Goal: Task Accomplishment & Management: Manage account settings

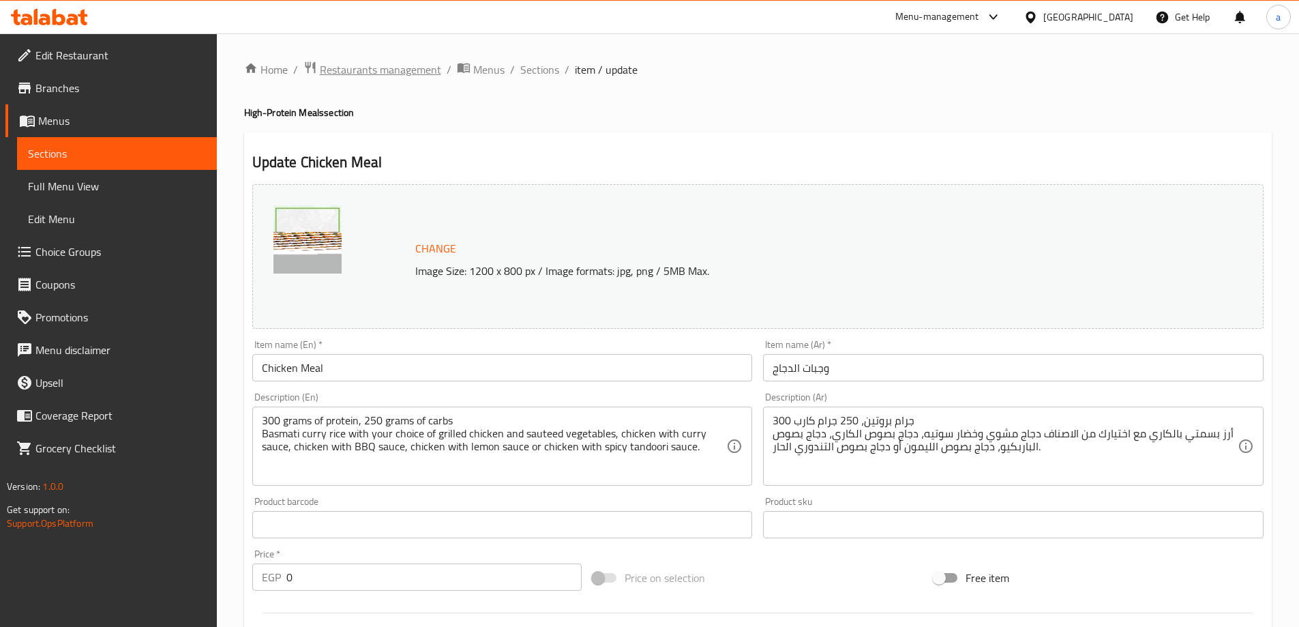
click at [354, 72] on span "Restaurants management" at bounding box center [380, 69] width 121 height 16
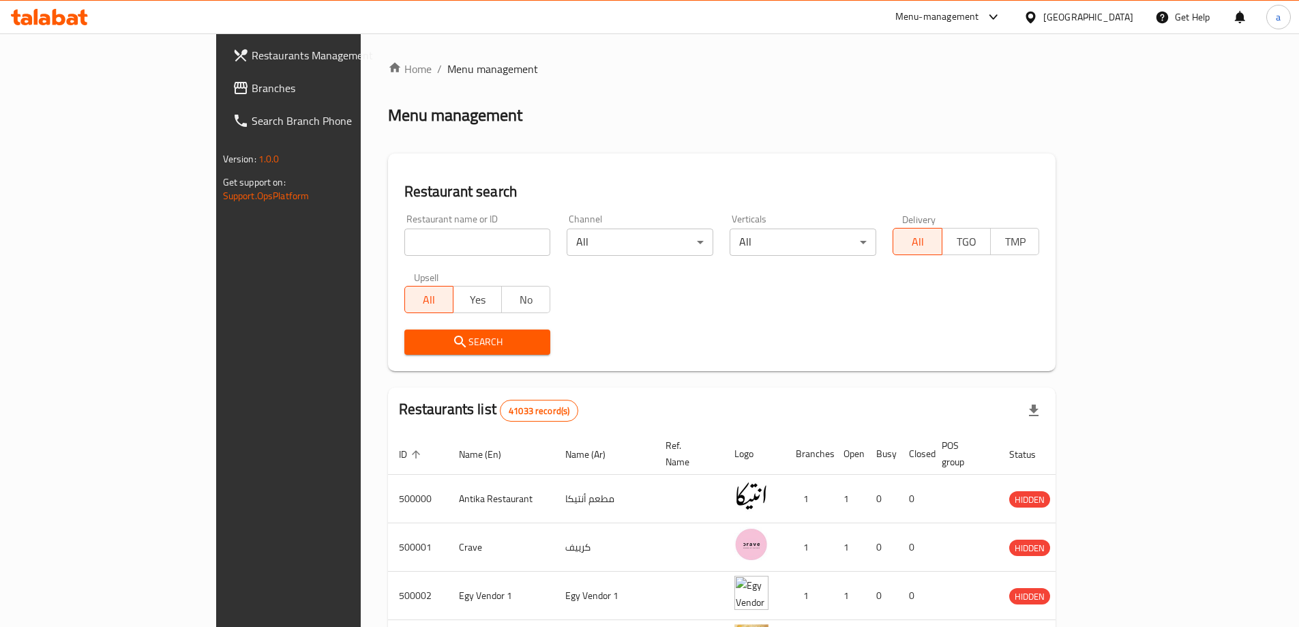
click at [252, 85] on span "Branches" at bounding box center [337, 88] width 171 height 16
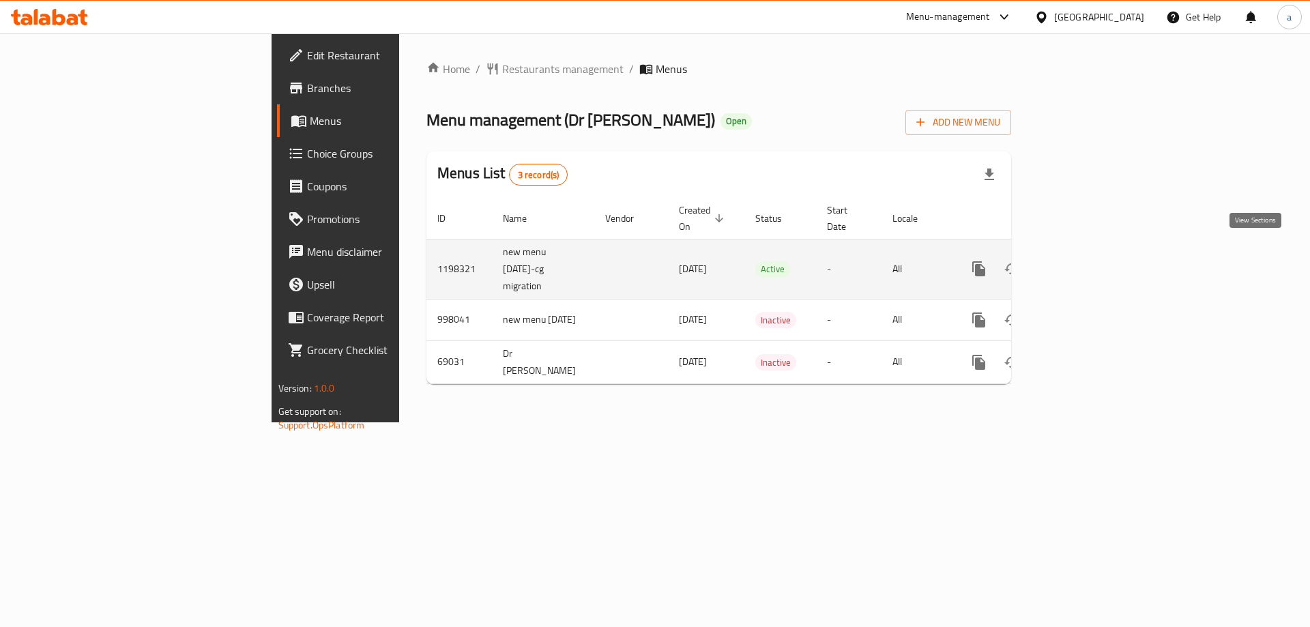
click at [1093, 265] on link "enhanced table" at bounding box center [1077, 268] width 33 height 33
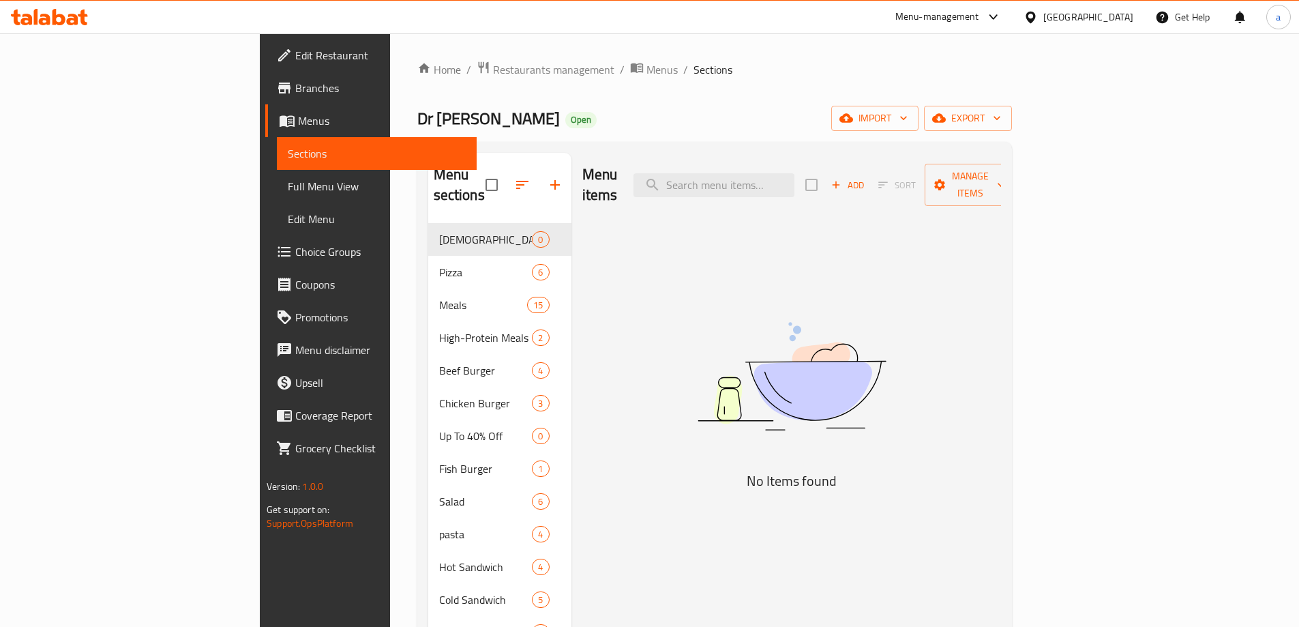
click at [295, 260] on span "Choice Groups" at bounding box center [380, 252] width 171 height 16
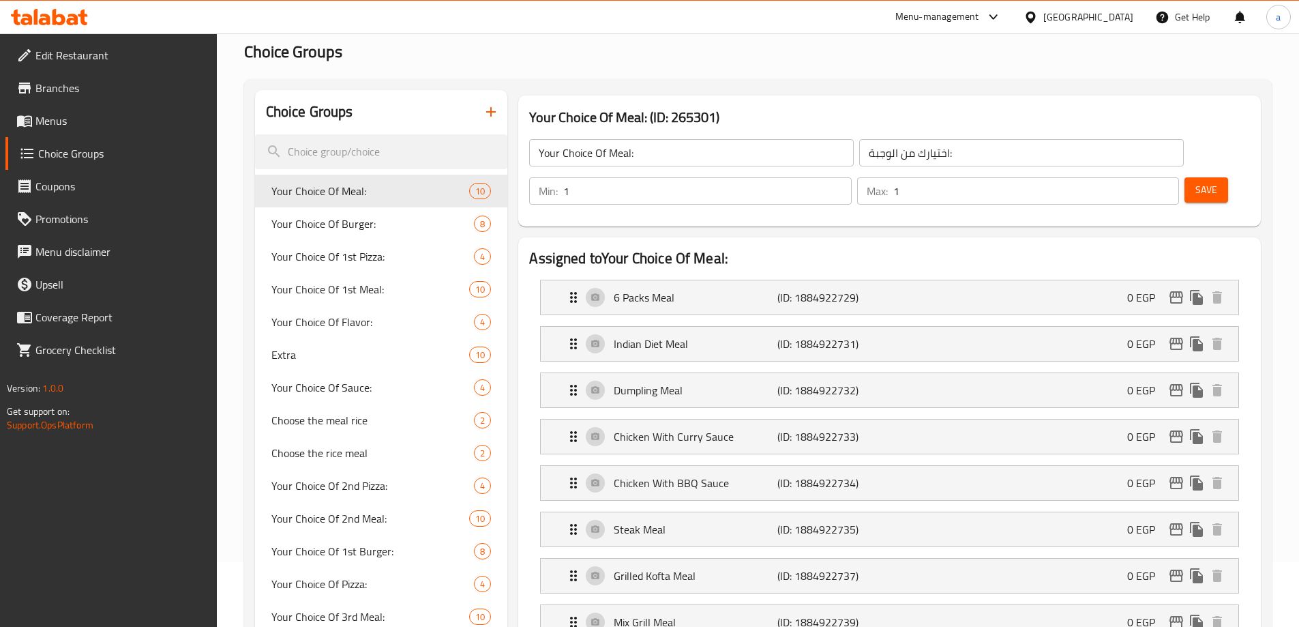
scroll to position [68, 0]
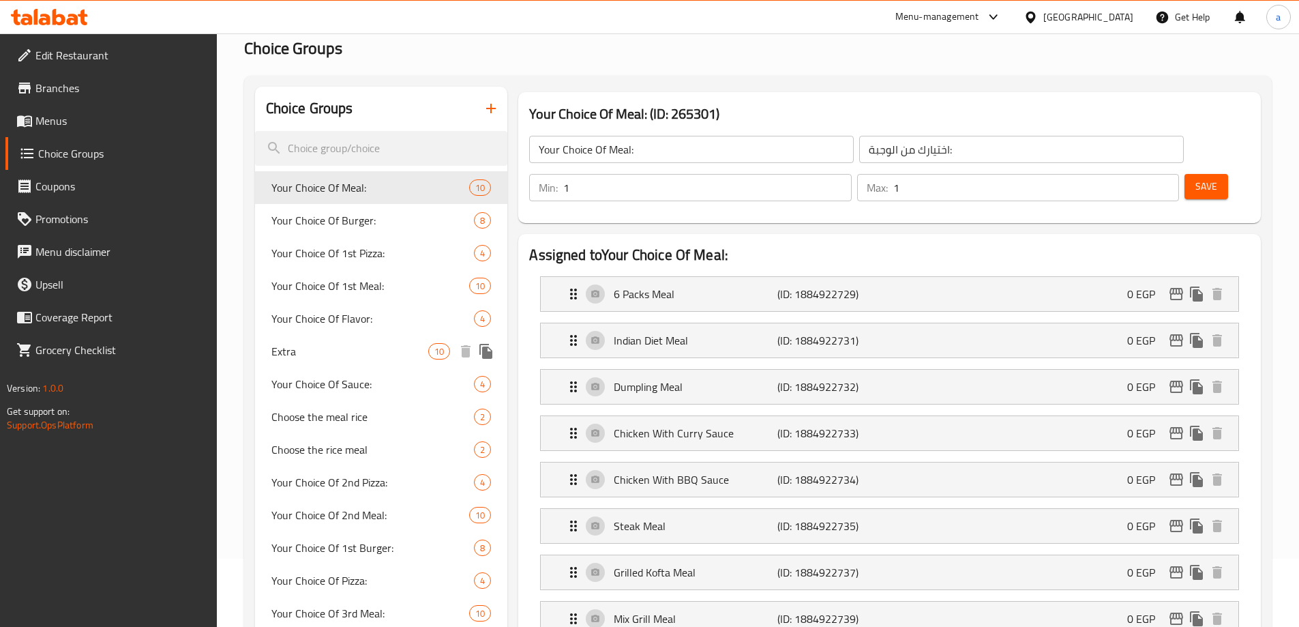
click at [330, 351] on span "Extra" at bounding box center [350, 351] width 158 height 16
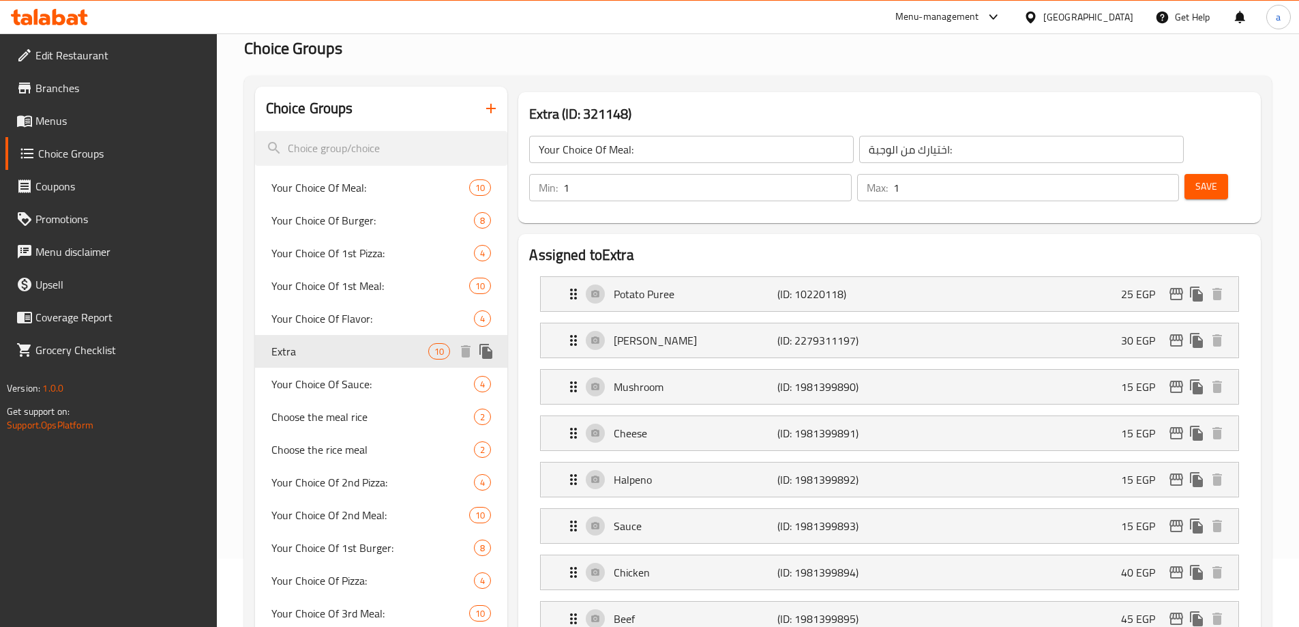
type input "Extra"
type input "اضافات"
type input "0"
type input "8"
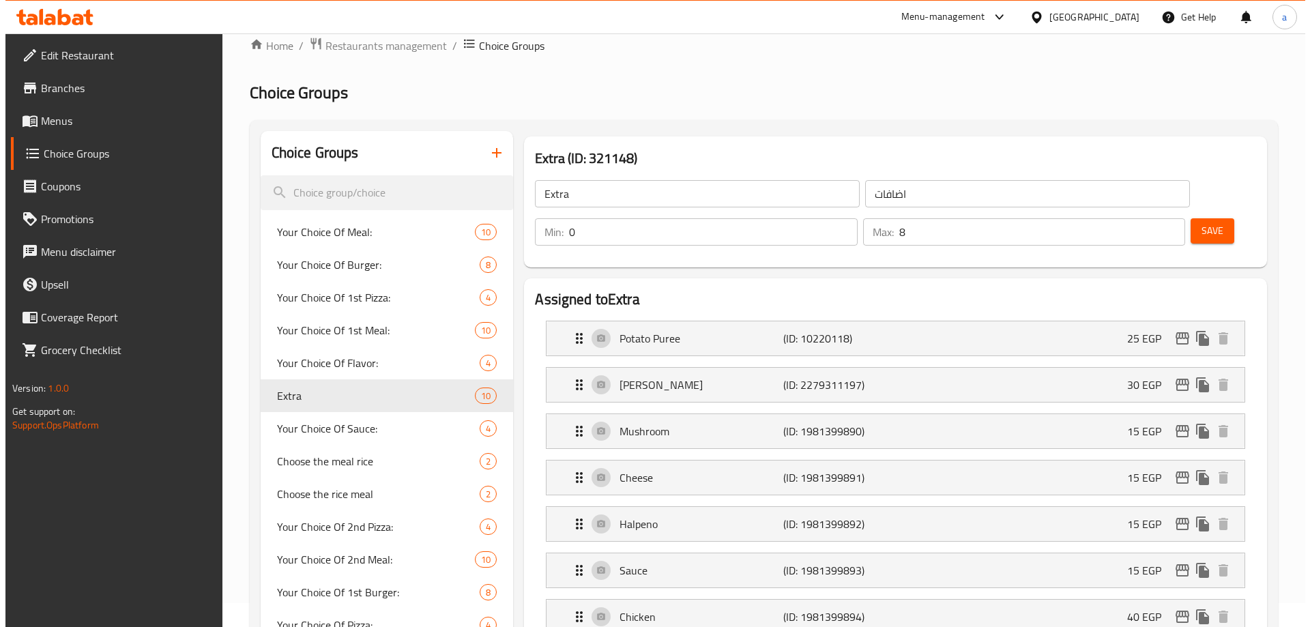
scroll to position [0, 0]
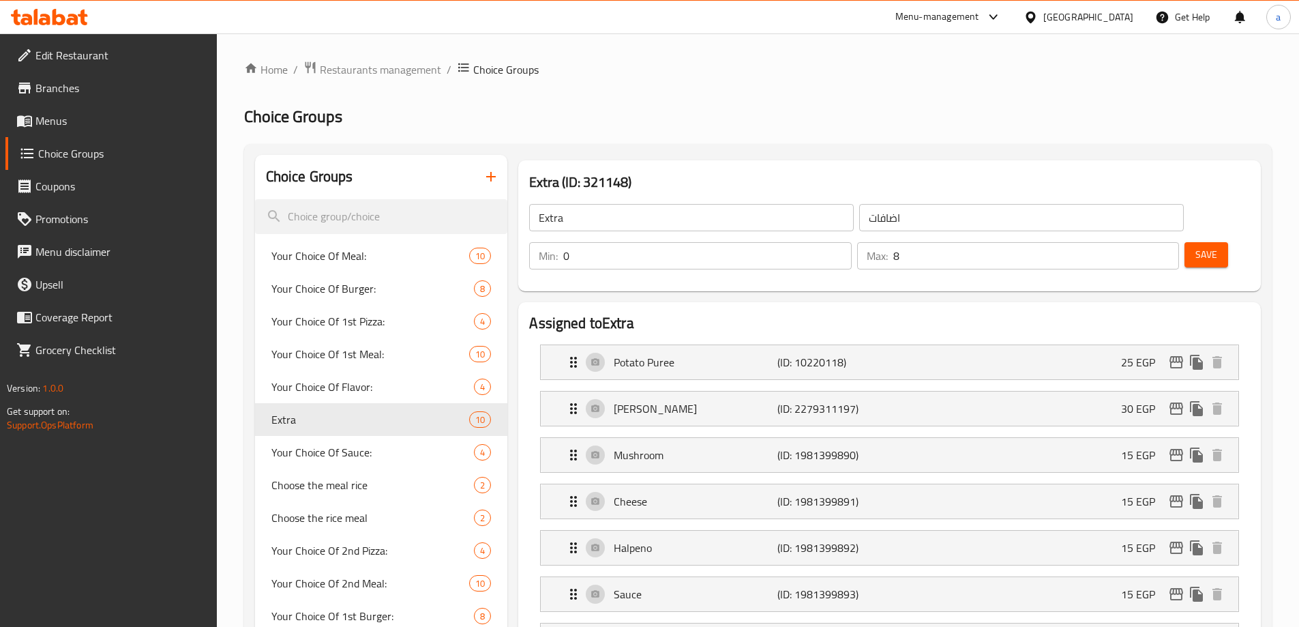
click at [710, 167] on div "Extra (ID: 321148) Extra ​ اضافات ​ Min: 0 ​ Max: 8 ​ Save" at bounding box center [889, 225] width 743 height 131
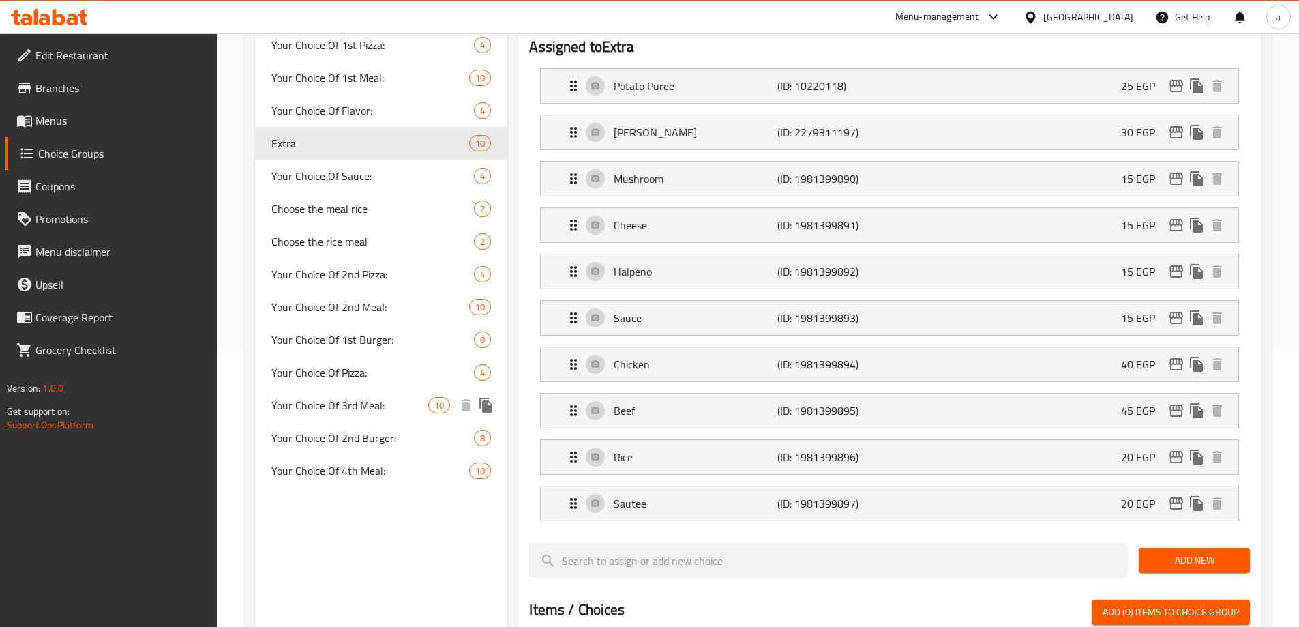
scroll to position [91, 0]
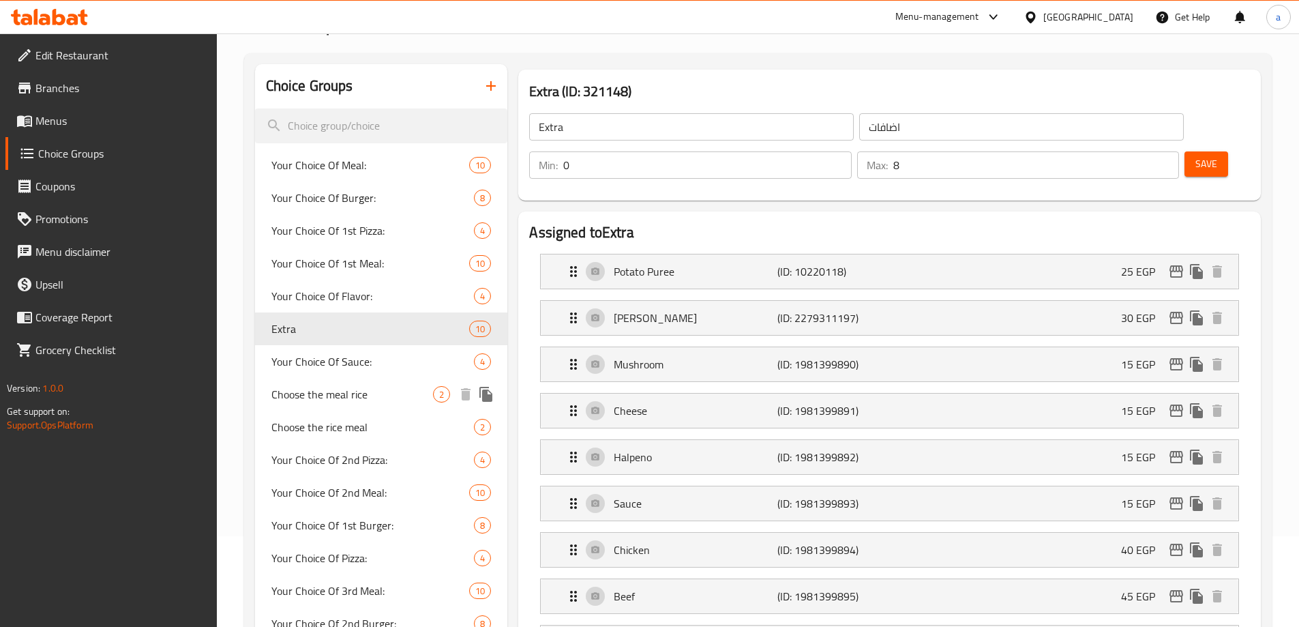
click at [353, 387] on span "Choose the meal rice" at bounding box center [352, 394] width 162 height 16
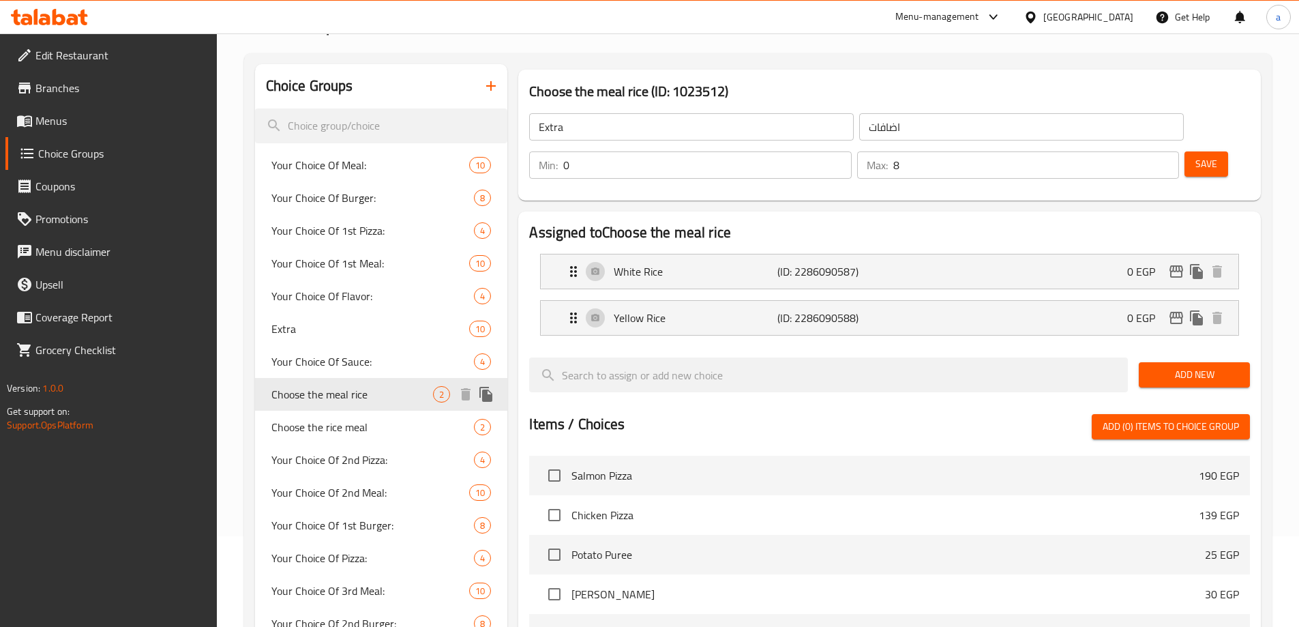
type input "Choose the meal rice"
type input "اختار ارز الوجبه"
type input "1"
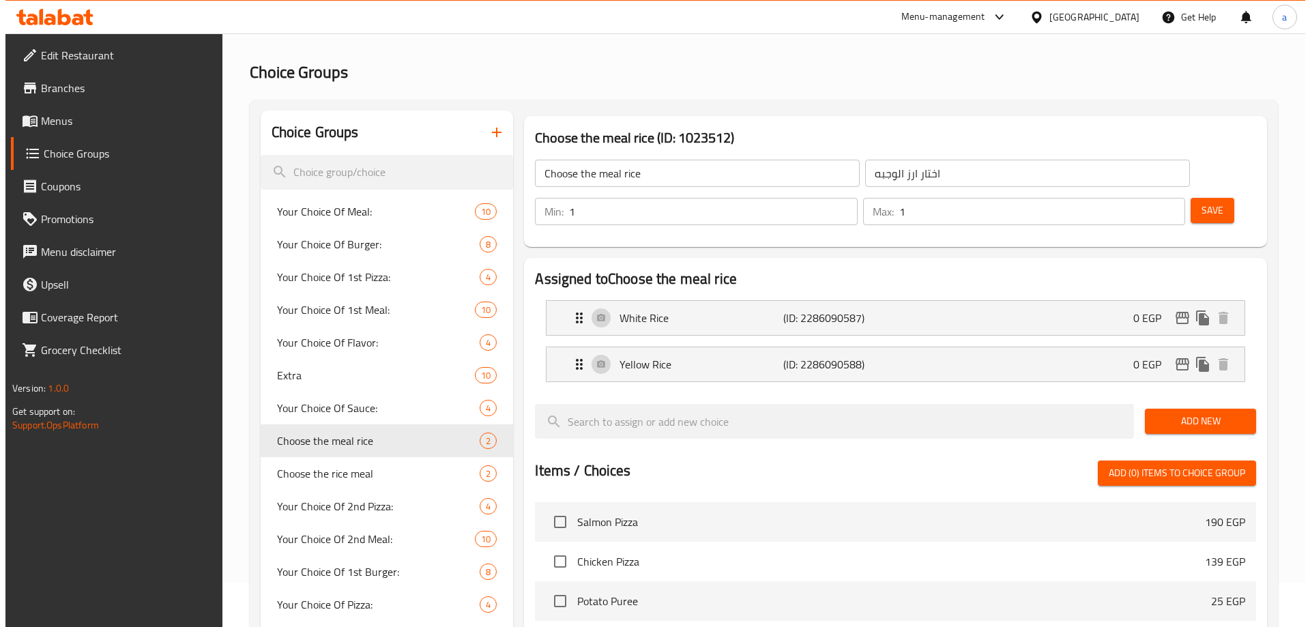
scroll to position [0, 0]
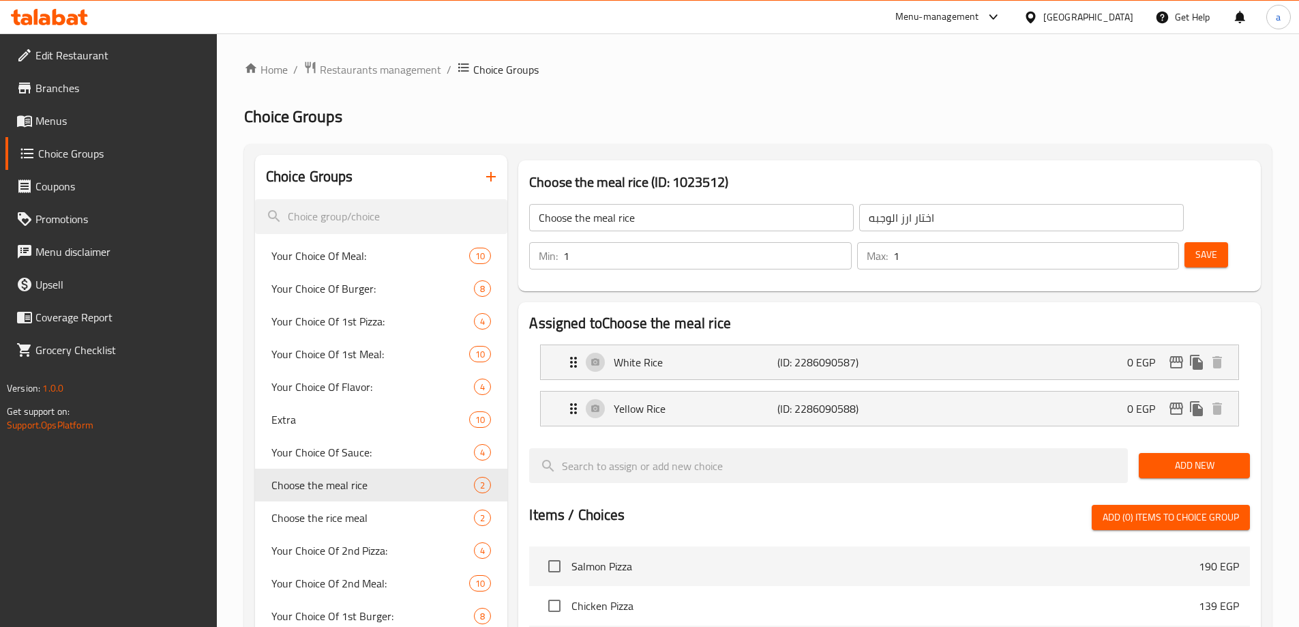
click at [705, 138] on div "Home / Restaurants management / Choice Groups Choice Groups Choice Groups Your …" at bounding box center [758, 550] width 1028 height 979
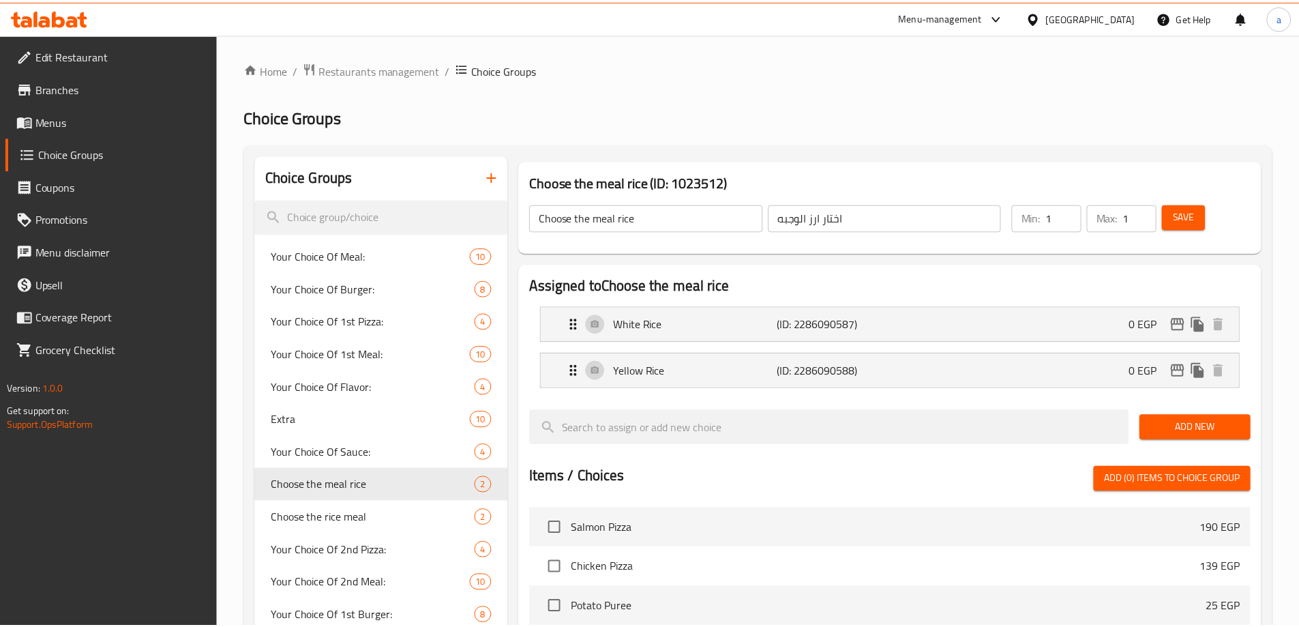
scroll to position [402, 0]
